Goal: Transaction & Acquisition: Purchase product/service

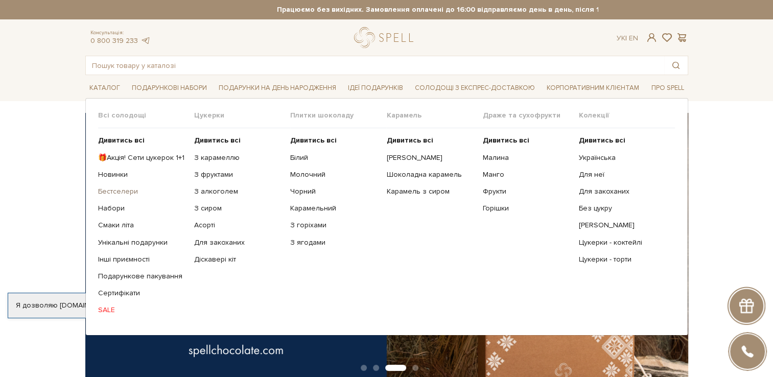
click at [112, 193] on link "Бестселери" at bounding box center [142, 191] width 88 height 9
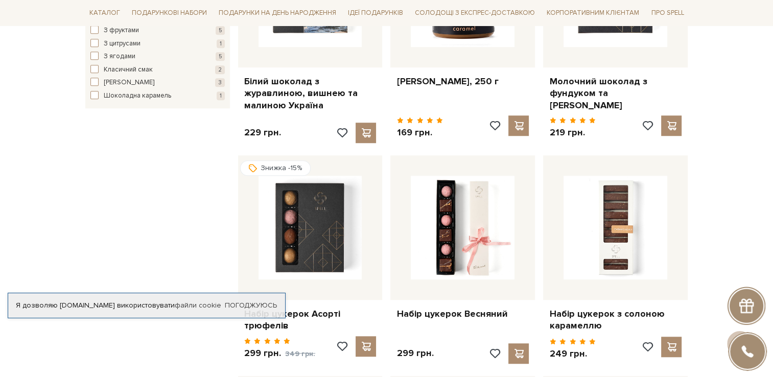
scroll to position [715, 0]
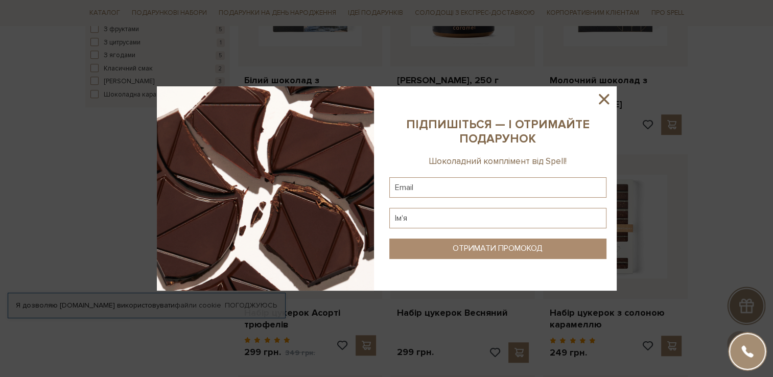
click at [601, 97] on icon at bounding box center [604, 99] width 10 height 10
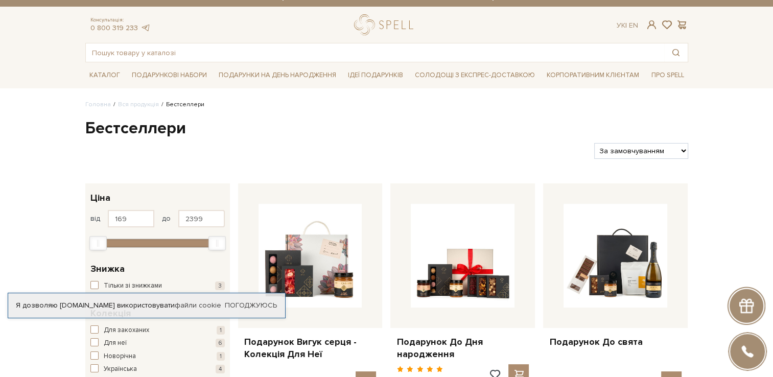
scroll to position [15, 0]
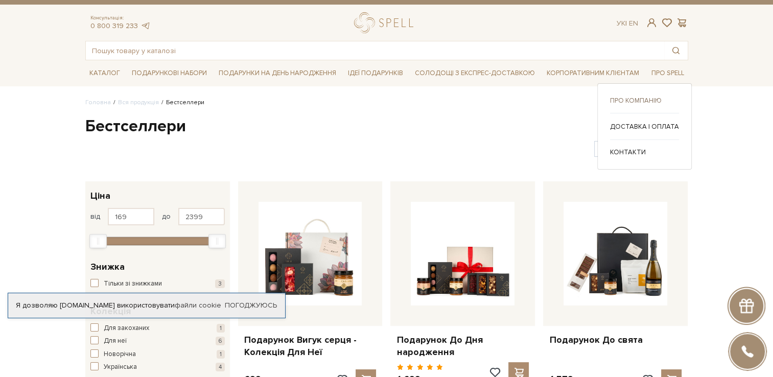
click at [640, 97] on link "Про компанію" at bounding box center [644, 100] width 69 height 9
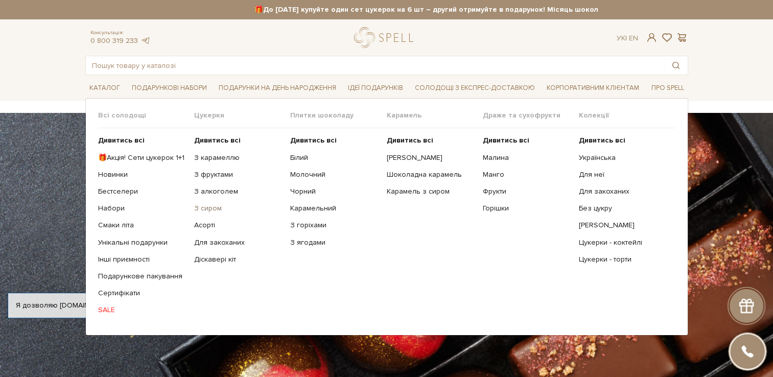
click at [205, 204] on link "З сиром" at bounding box center [238, 208] width 88 height 9
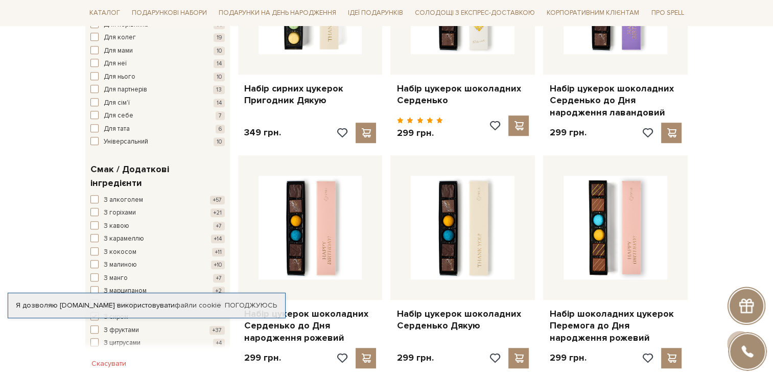
scroll to position [715, 0]
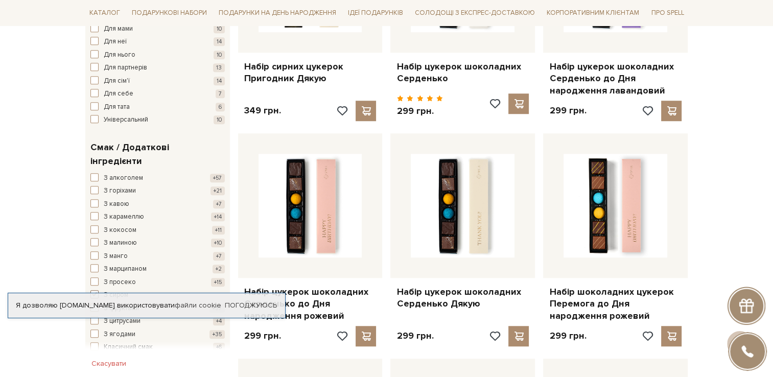
click at [92, 290] on span "button" at bounding box center [94, 294] width 8 height 8
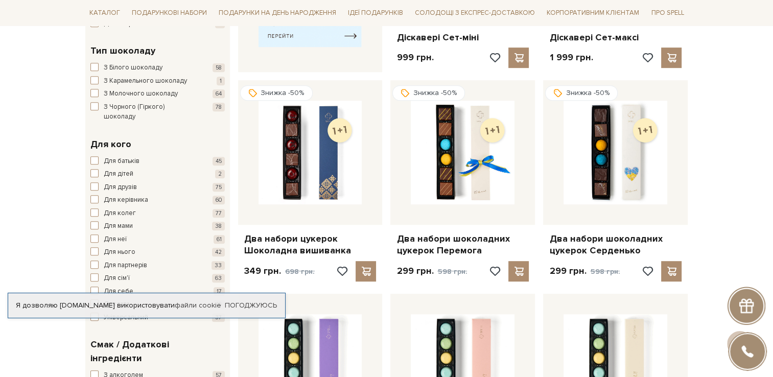
scroll to position [562, 0]
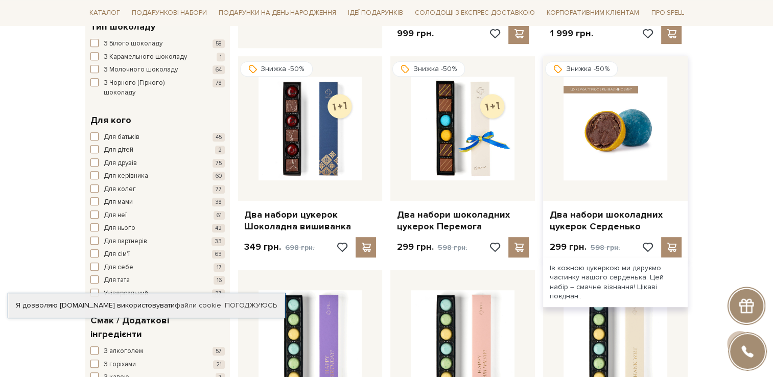
click at [608, 156] on img at bounding box center [615, 129] width 104 height 104
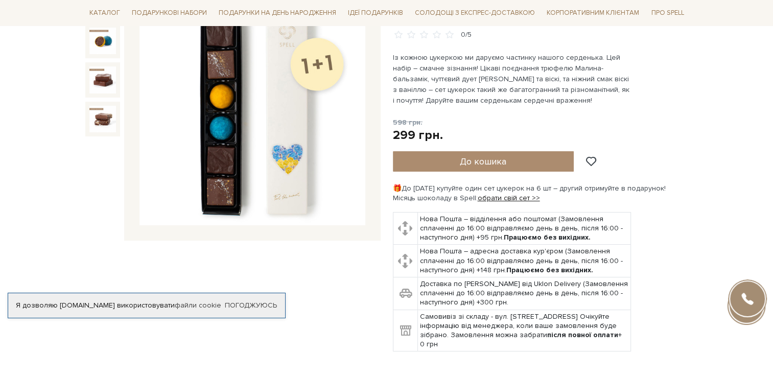
scroll to position [153, 0]
